Goal: Navigation & Orientation: Find specific page/section

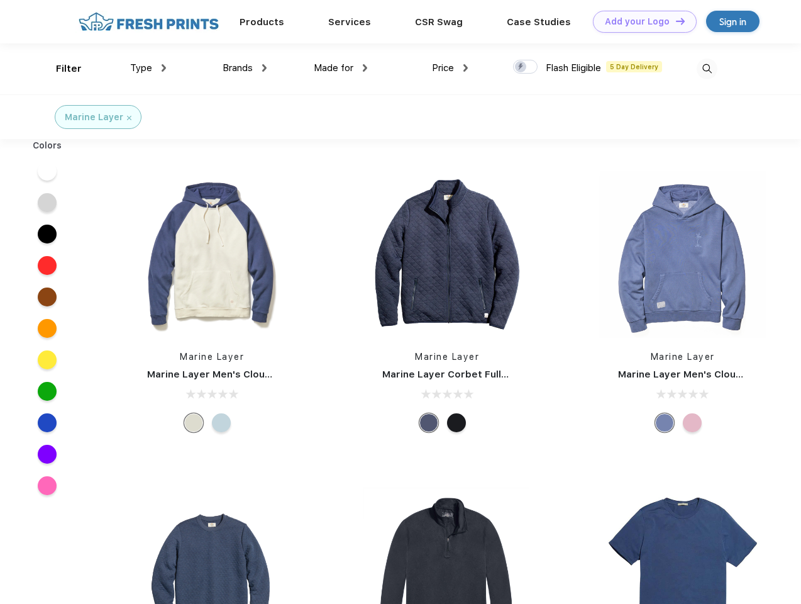
click at [640, 21] on link "Add your Logo Design Tool" at bounding box center [645, 22] width 104 height 22
click at [0, 0] on div "Design Tool" at bounding box center [0, 0] width 0 height 0
click at [675, 21] on link "Add your Logo Design Tool" at bounding box center [645, 22] width 104 height 22
click at [60, 69] on div "Filter" at bounding box center [69, 69] width 26 height 14
click at [148, 68] on span "Type" at bounding box center [141, 67] width 22 height 11
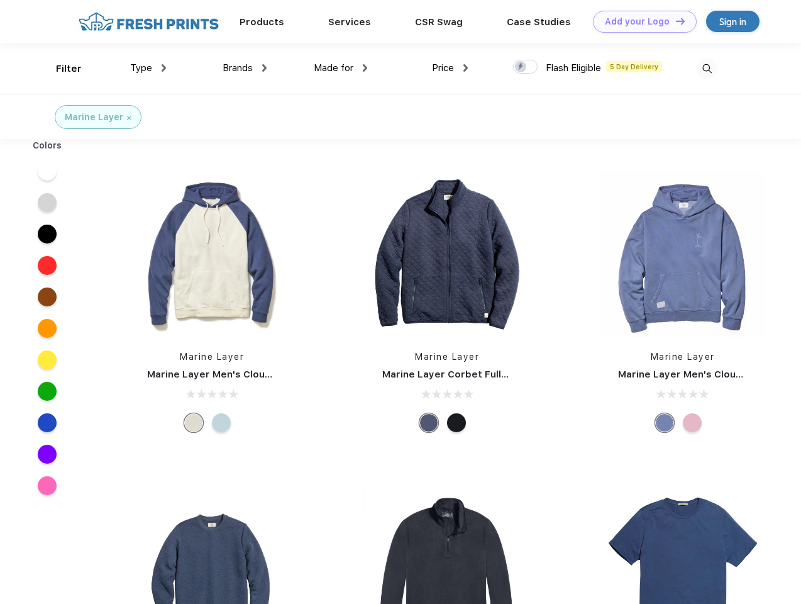
click at [245, 68] on span "Brands" at bounding box center [238, 67] width 30 height 11
click at [341, 68] on span "Made for" at bounding box center [334, 67] width 40 height 11
click at [450, 68] on span "Price" at bounding box center [443, 67] width 22 height 11
click at [526, 67] on div at bounding box center [525, 67] width 25 height 14
click at [521, 67] on input "checkbox" at bounding box center [517, 63] width 8 height 8
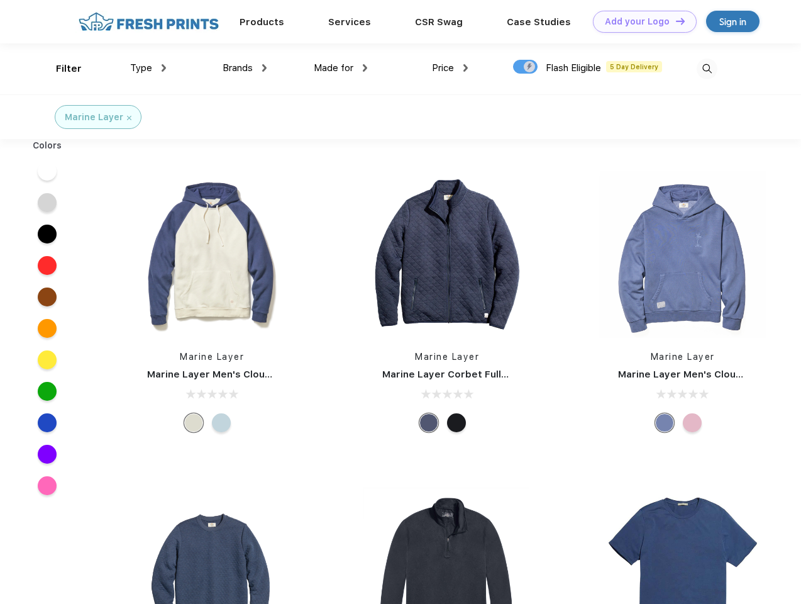
click at [707, 69] on img at bounding box center [707, 68] width 21 height 21
